Goal: Task Accomplishment & Management: Complete application form

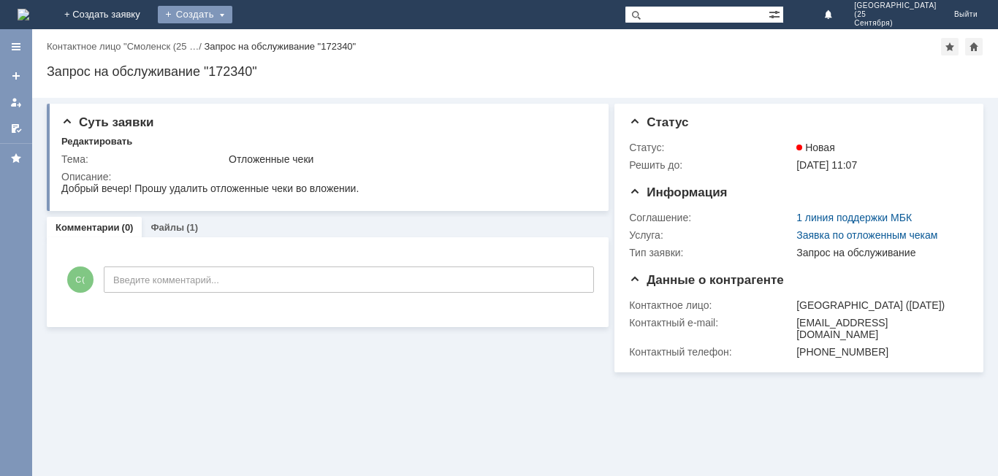
click at [232, 15] on div "Создать" at bounding box center [195, 15] width 75 height 18
click at [272, 42] on link "Заявка" at bounding box center [216, 44] width 111 height 18
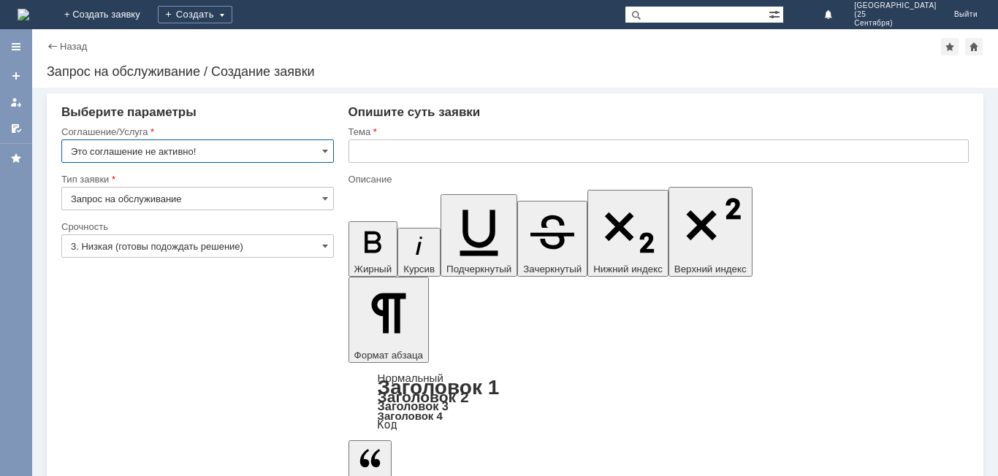
click at [303, 148] on input "Это соглашение не активно!" at bounding box center [197, 151] width 273 height 23
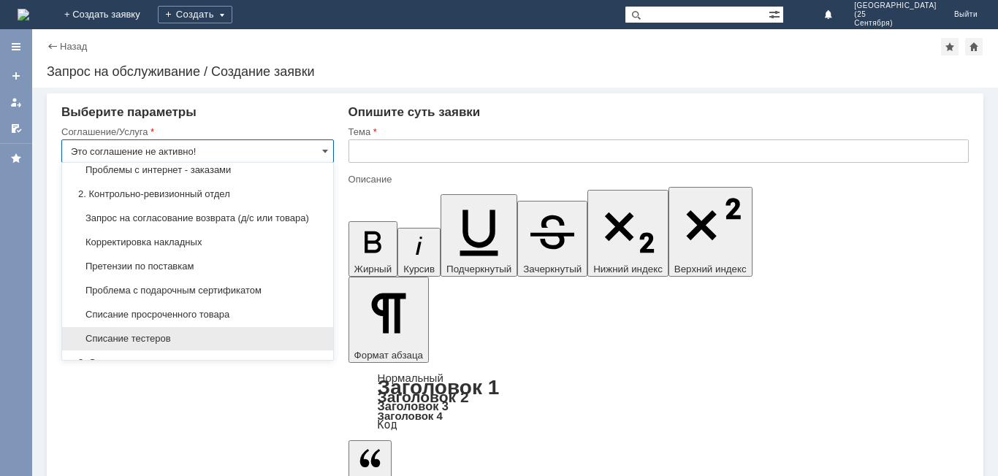
scroll to position [194, 0]
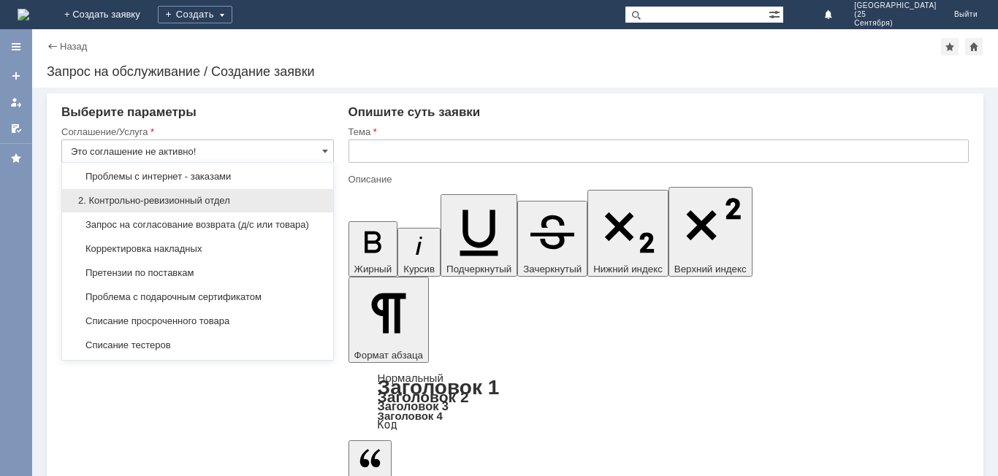
click at [255, 203] on span "2. Контрольно-ревизионный отдел" at bounding box center [198, 201] width 254 height 12
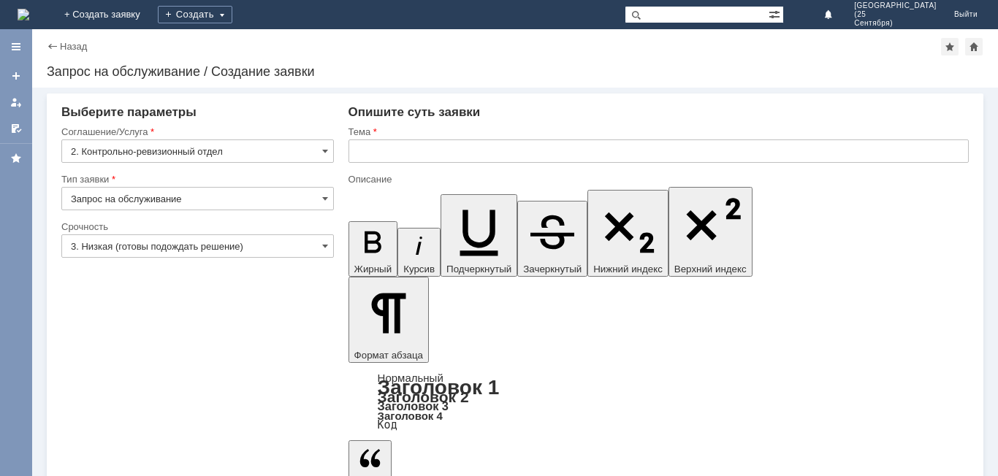
type input "2. Контрольно-ревизионный отдел"
click at [282, 199] on input "Запрос на обслуживание" at bounding box center [197, 198] width 273 height 23
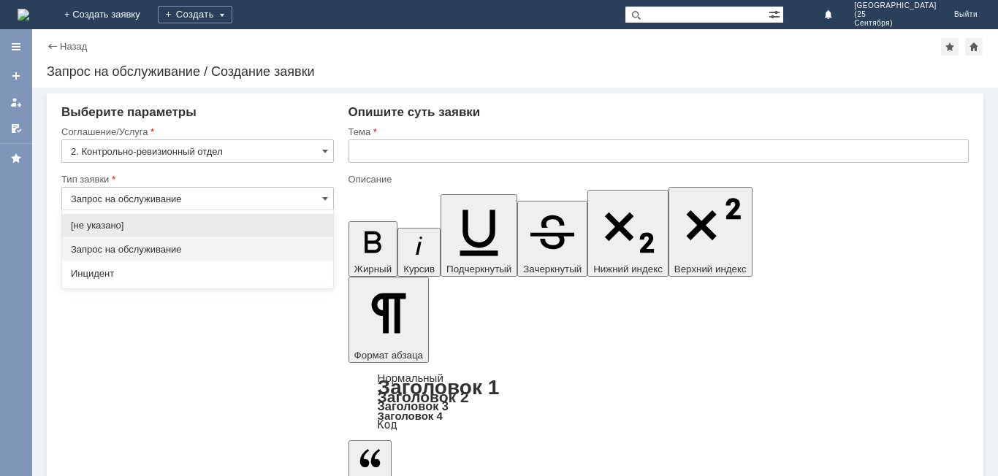
click at [282, 199] on input "Запрос на обслуживание" at bounding box center [197, 198] width 273 height 23
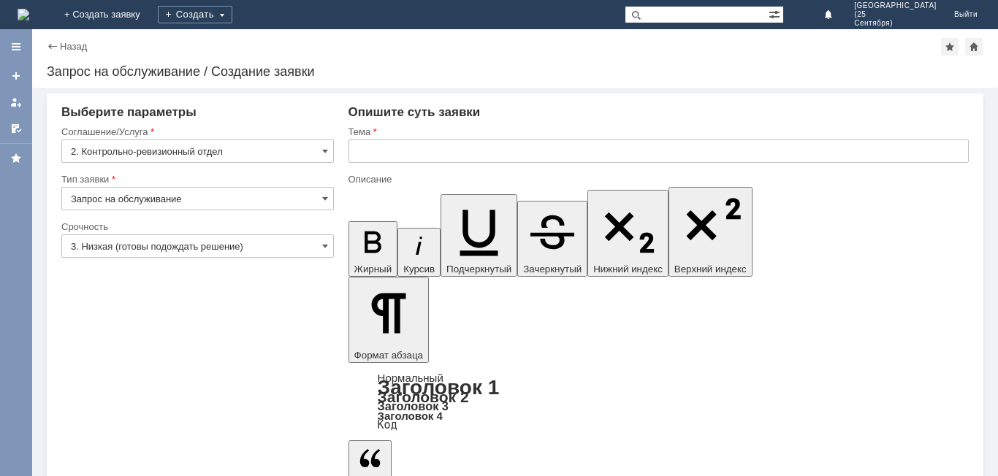
type input "Запрос на обслуживание"
click at [227, 240] on input "3. Низкая (готовы подождать решение)" at bounding box center [197, 246] width 273 height 23
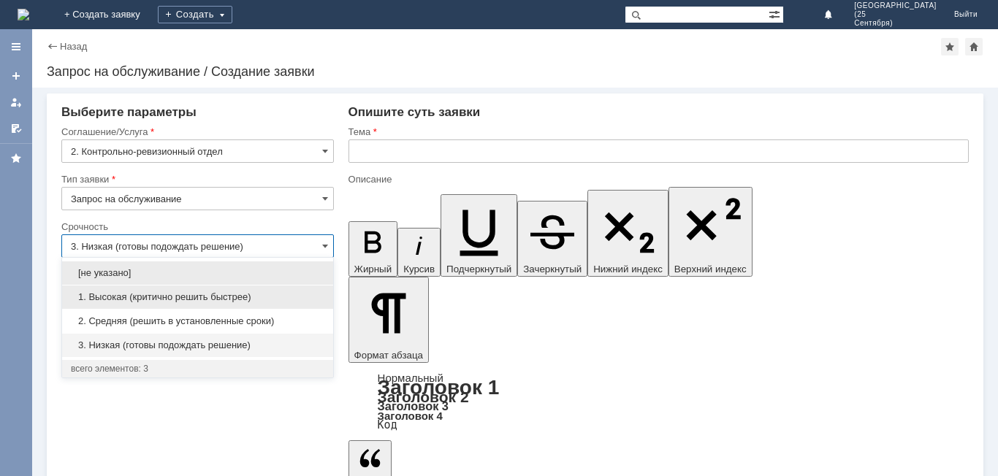
click at [254, 292] on span "1. Высокая (критично решить быстрее)" at bounding box center [198, 298] width 254 height 12
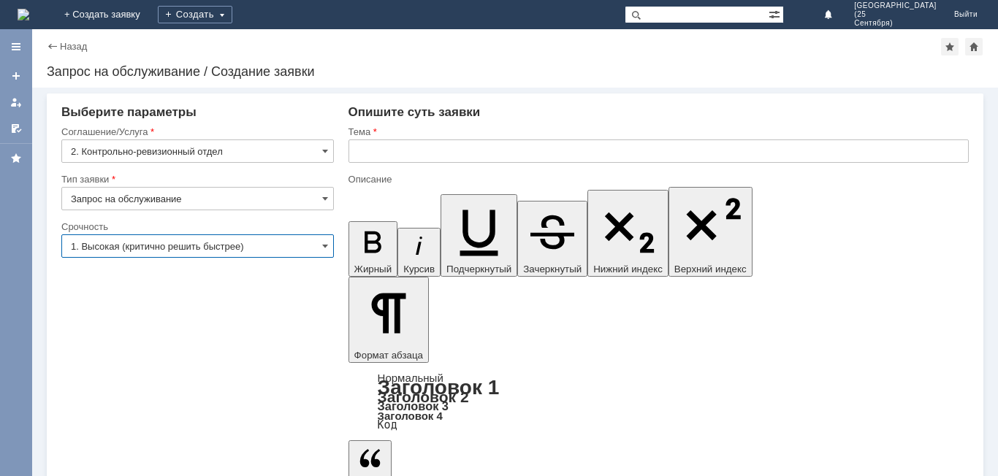
type input "1. Высокая (критично решить быстрее)"
click at [398, 155] on input "text" at bounding box center [659, 151] width 620 height 23
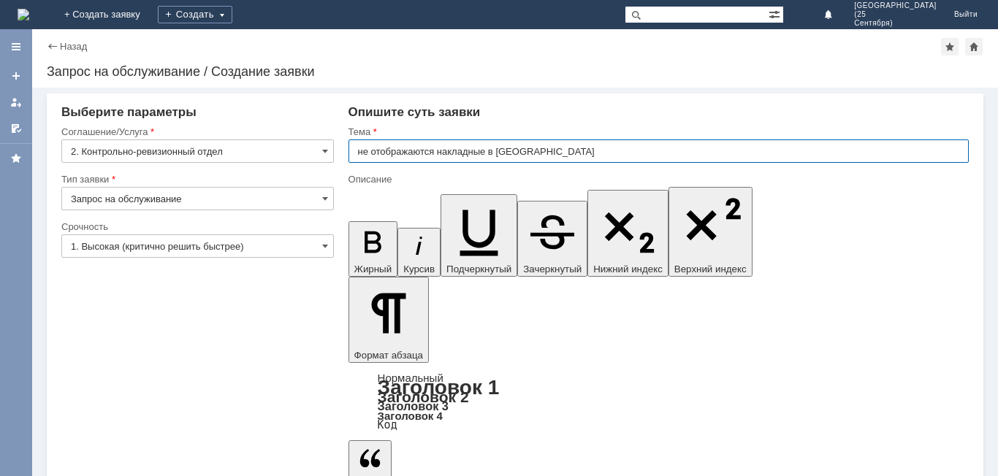
type input "не отображаются накладные в [GEOGRAPHIC_DATA]"
